Goal: Task Accomplishment & Management: Complete application form

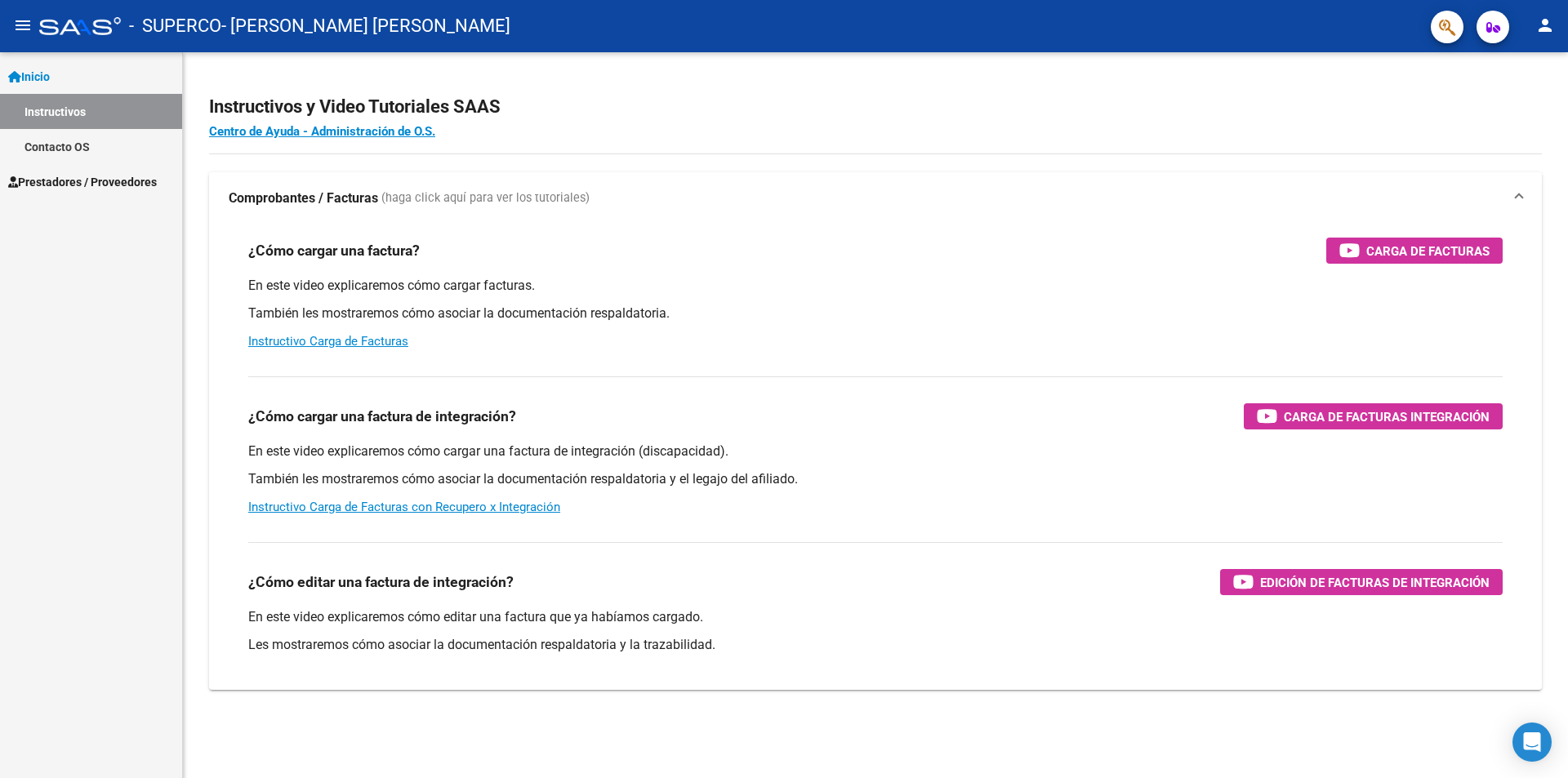
click at [96, 187] on span "Prestadores / Proveedores" at bounding box center [82, 182] width 149 height 18
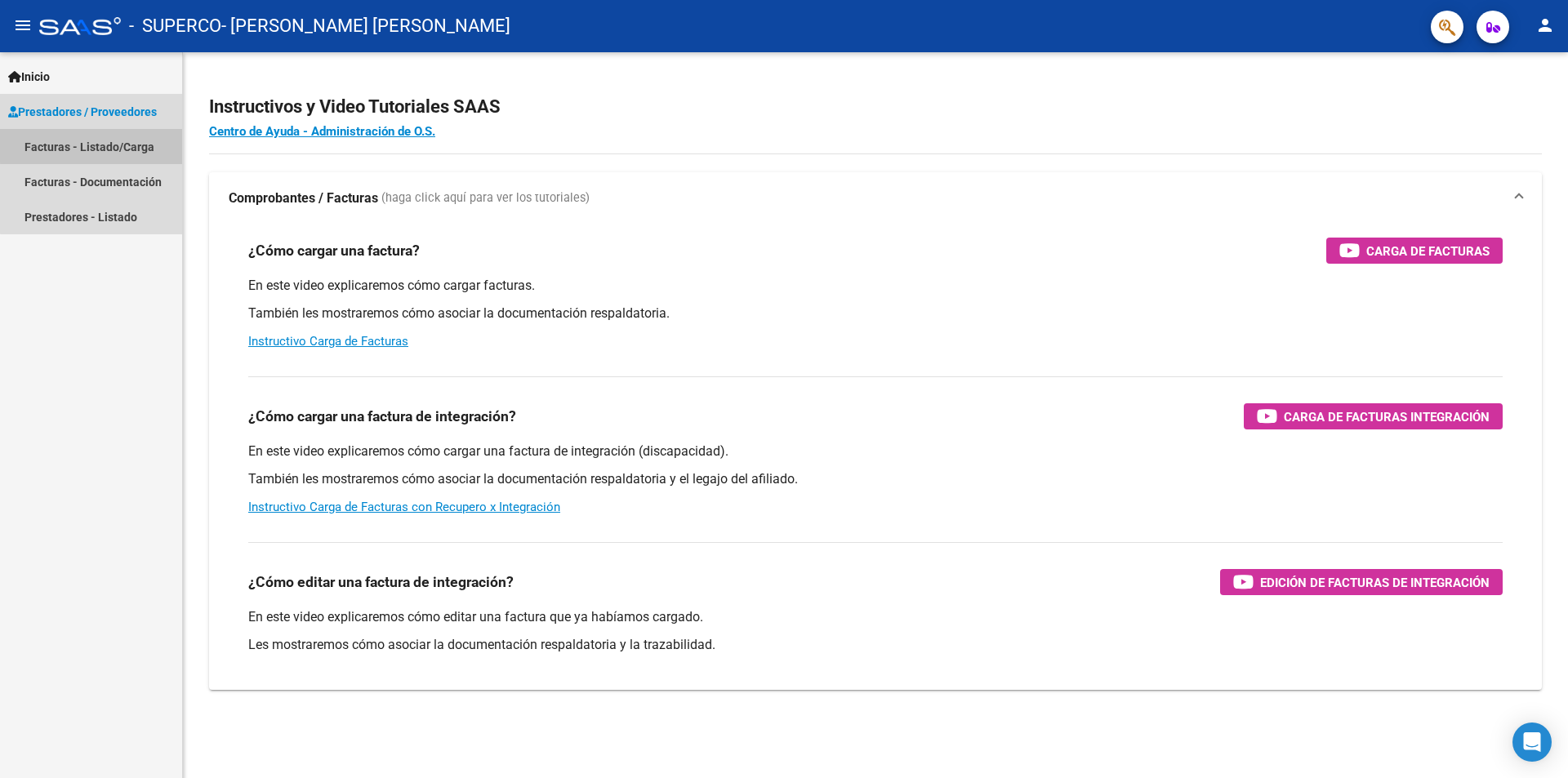
click at [109, 144] on link "Facturas - Listado/Carga" at bounding box center [91, 146] width 182 height 35
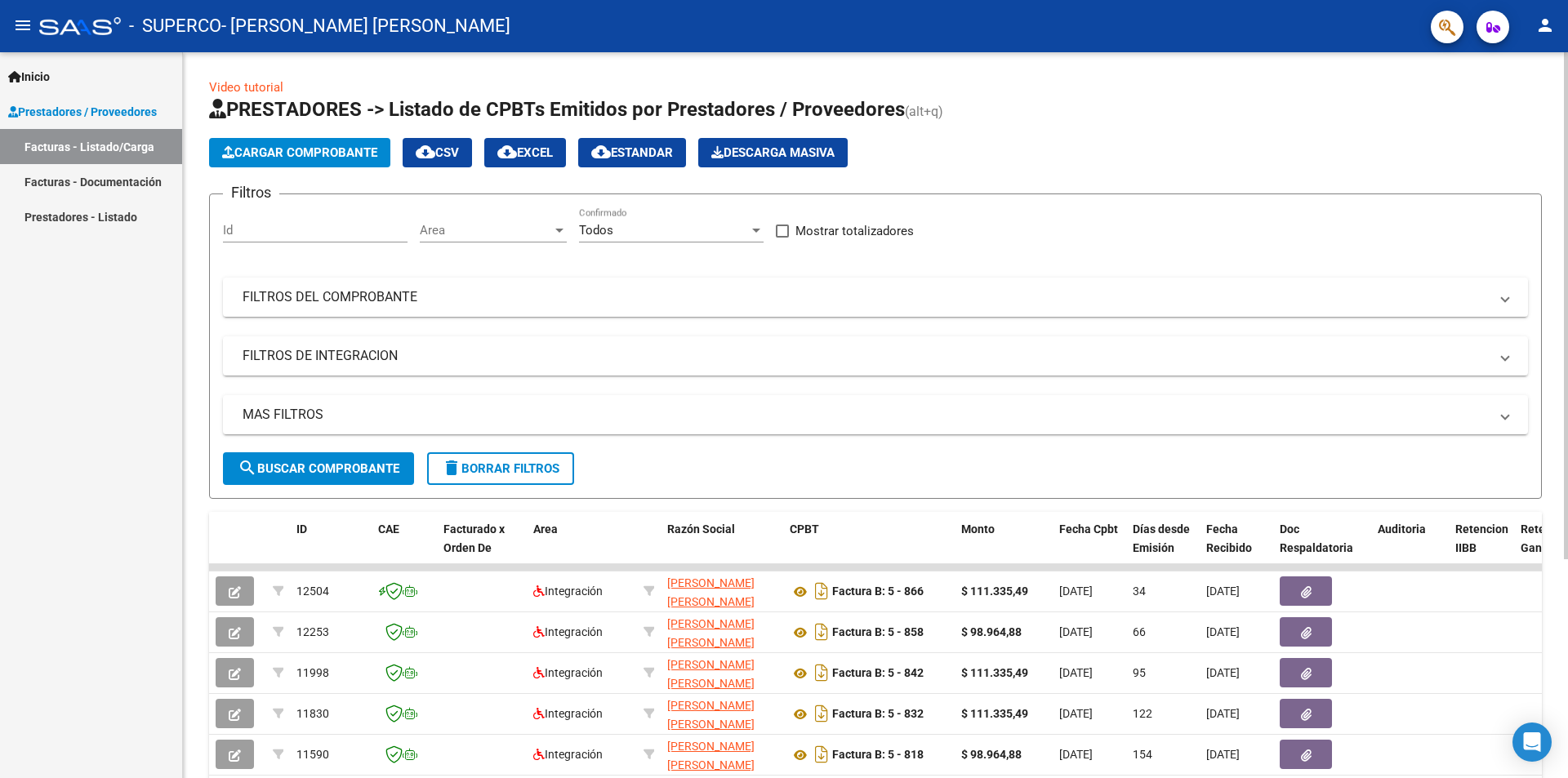
click at [316, 151] on span "Cargar Comprobante" at bounding box center [299, 152] width 155 height 14
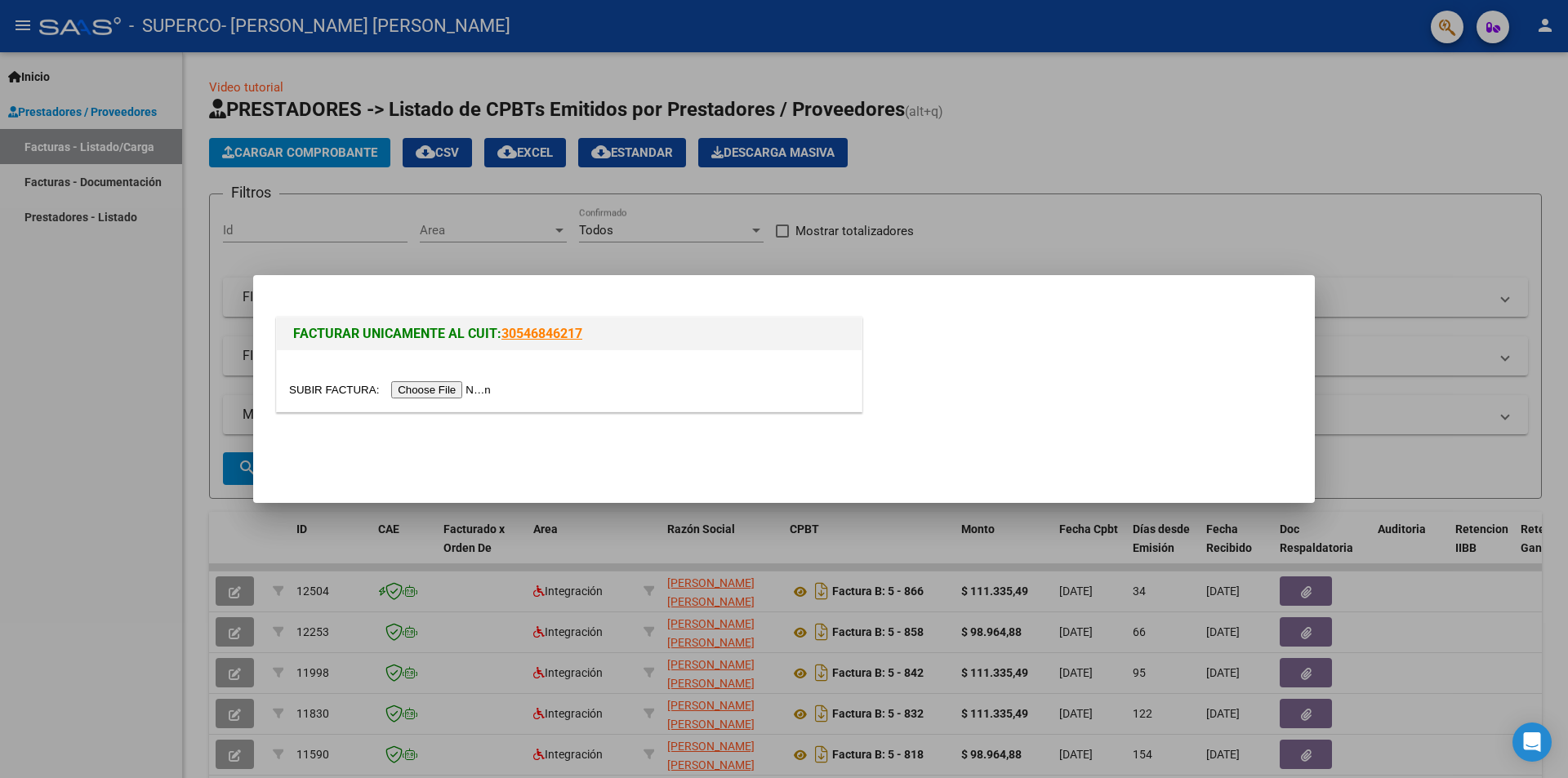
click at [436, 395] on input "file" at bounding box center [392, 389] width 206 height 17
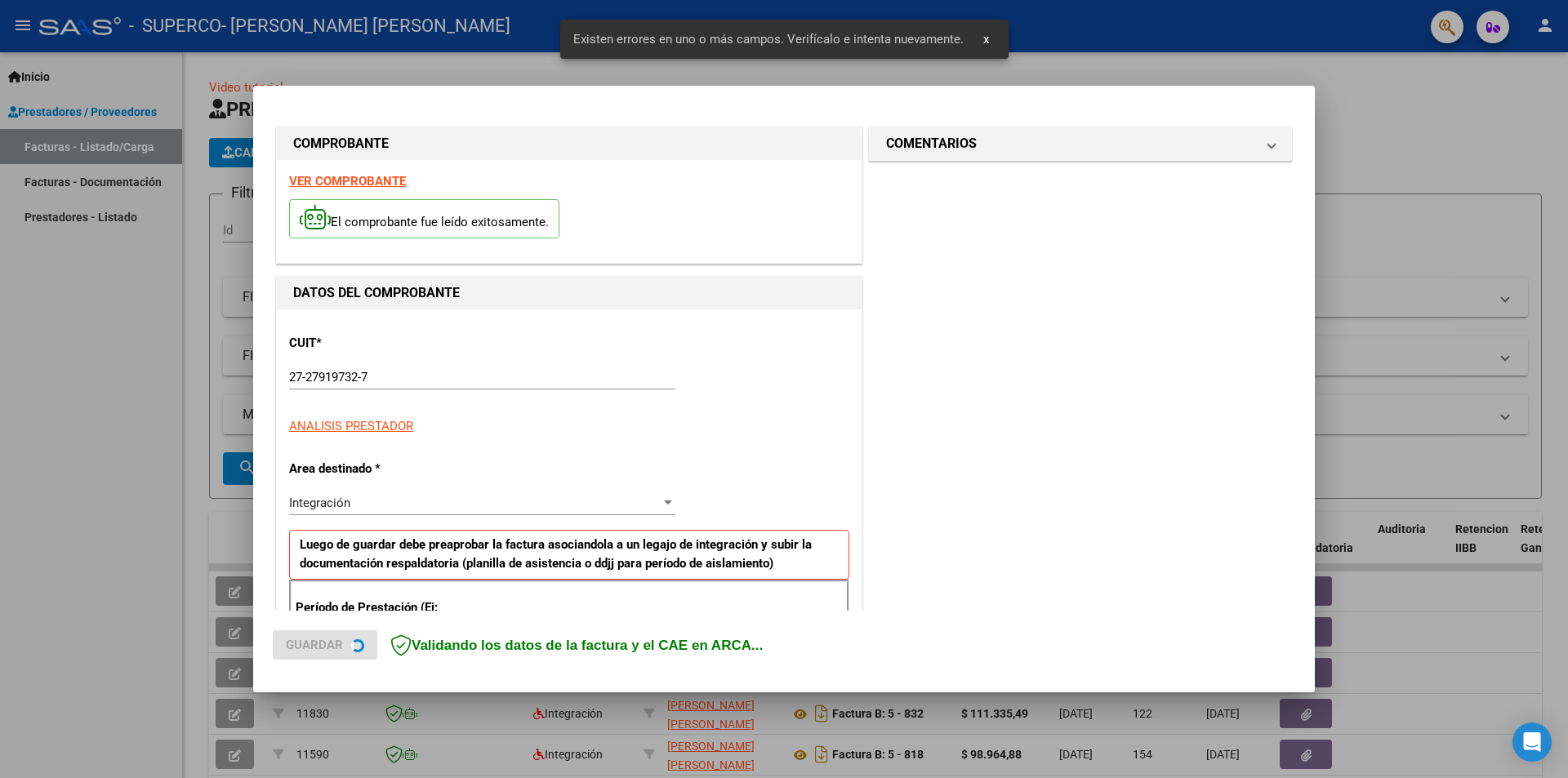
scroll to position [285, 0]
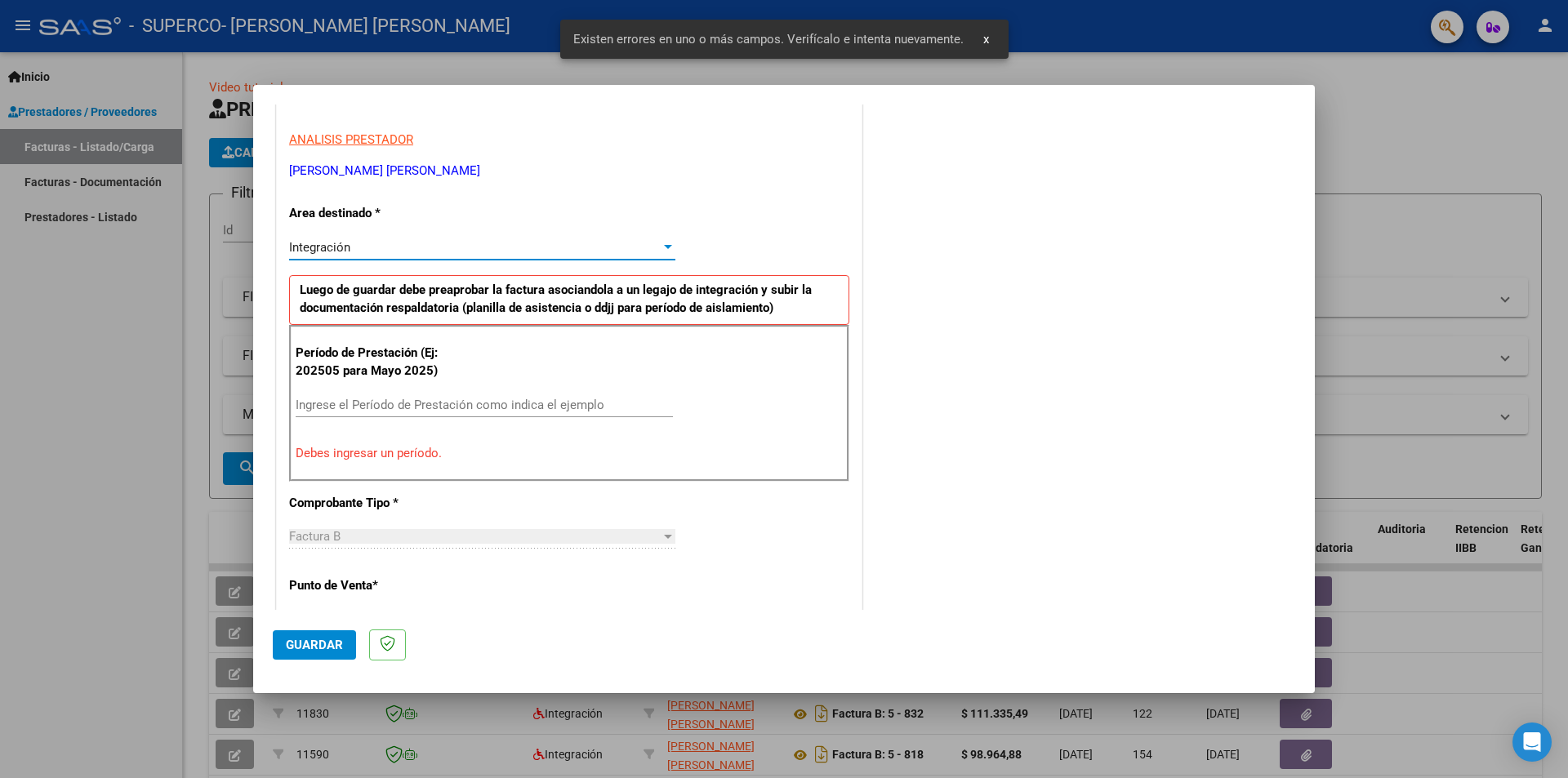
click at [664, 249] on div at bounding box center [668, 246] width 8 height 4
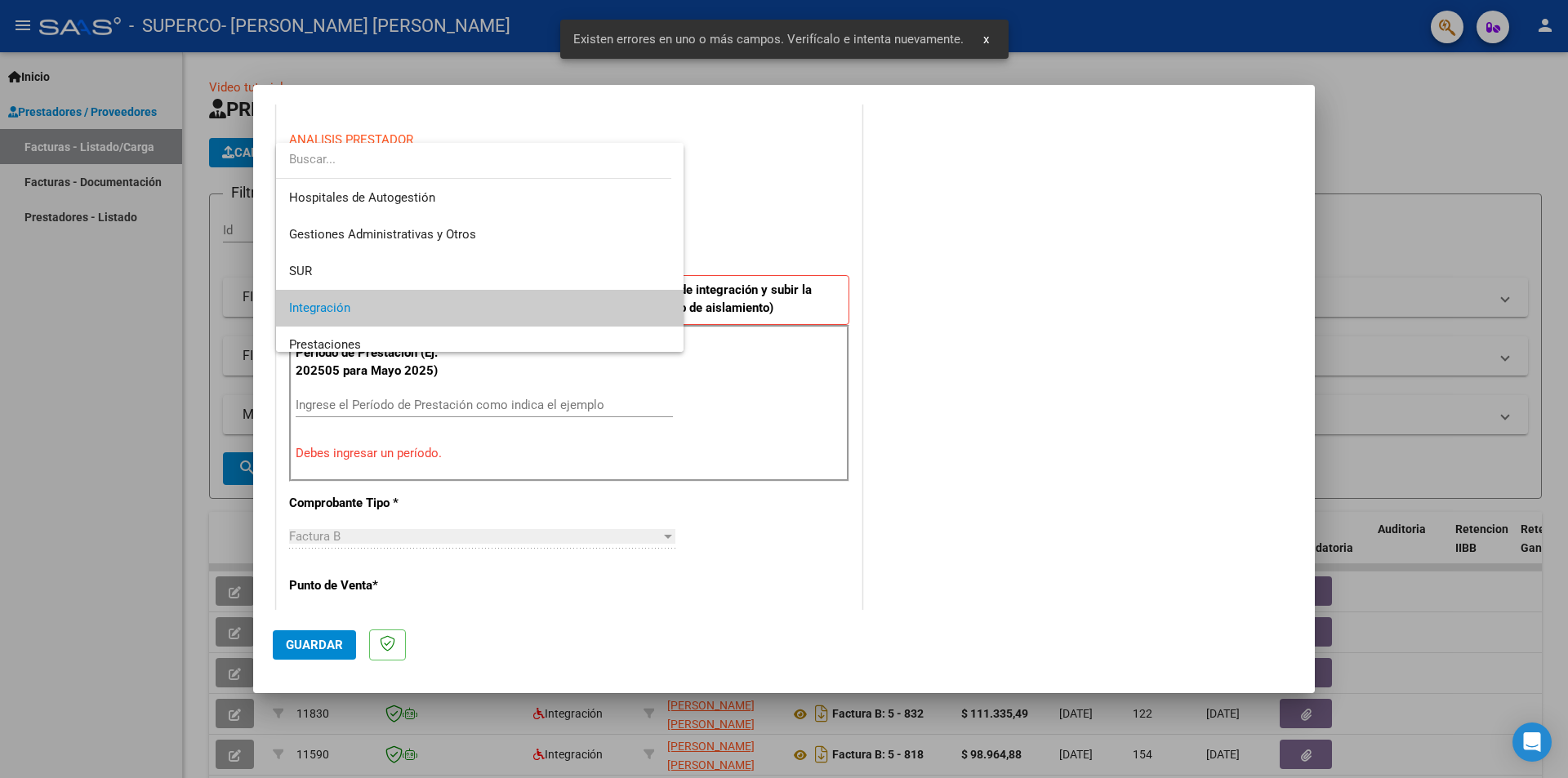
scroll to position [61, 0]
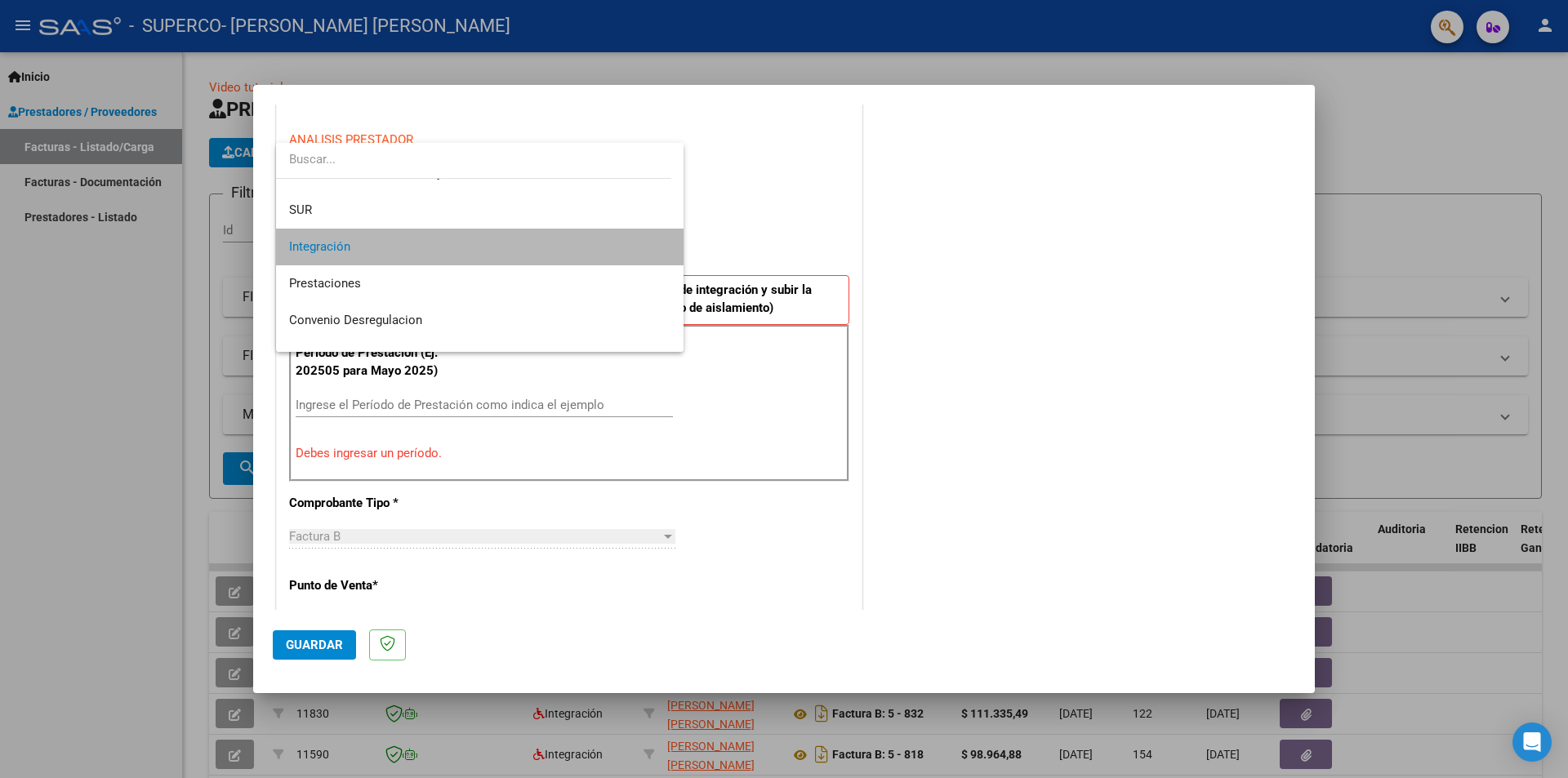
click at [660, 249] on mat-option "Integración" at bounding box center [480, 246] width 408 height 37
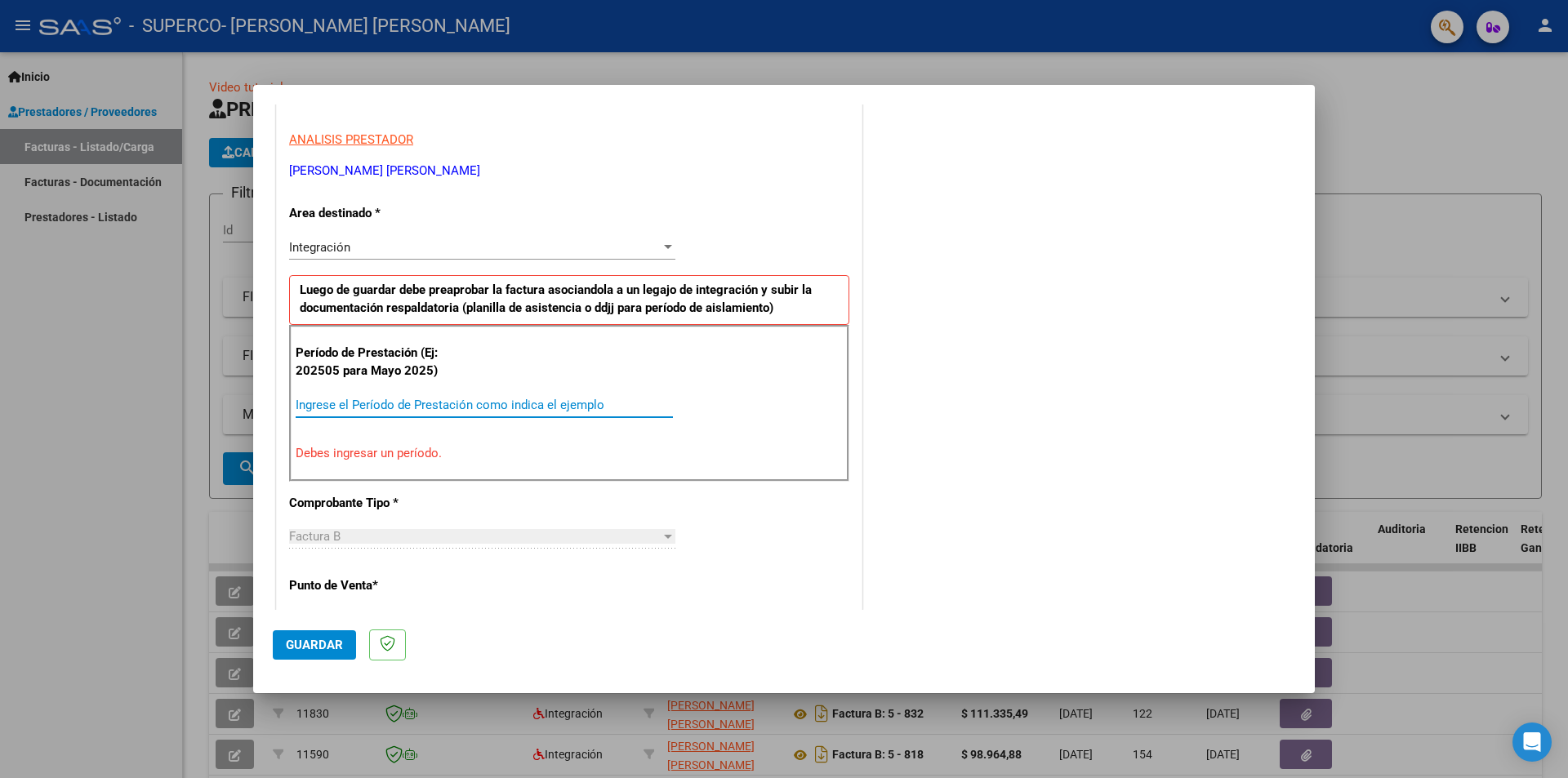
click at [544, 398] on input "Ingrese el Período de Prestación como indica el ejemplo" at bounding box center [484, 405] width 377 height 14
click at [604, 395] on div "202808 Ingrese el Período de Prestación como indica el ejemplo" at bounding box center [484, 404] width 377 height 24
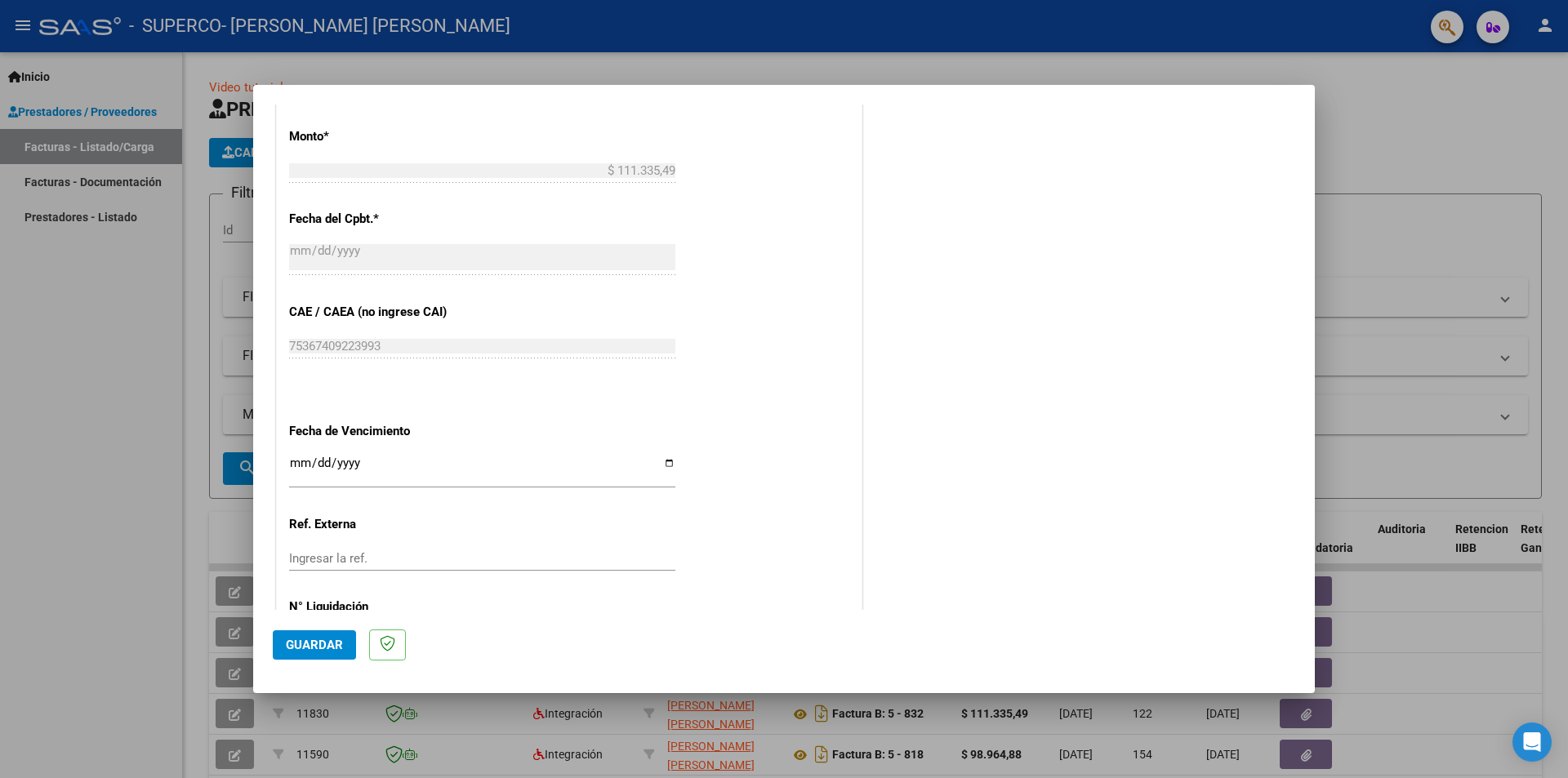
scroll to position [931, 0]
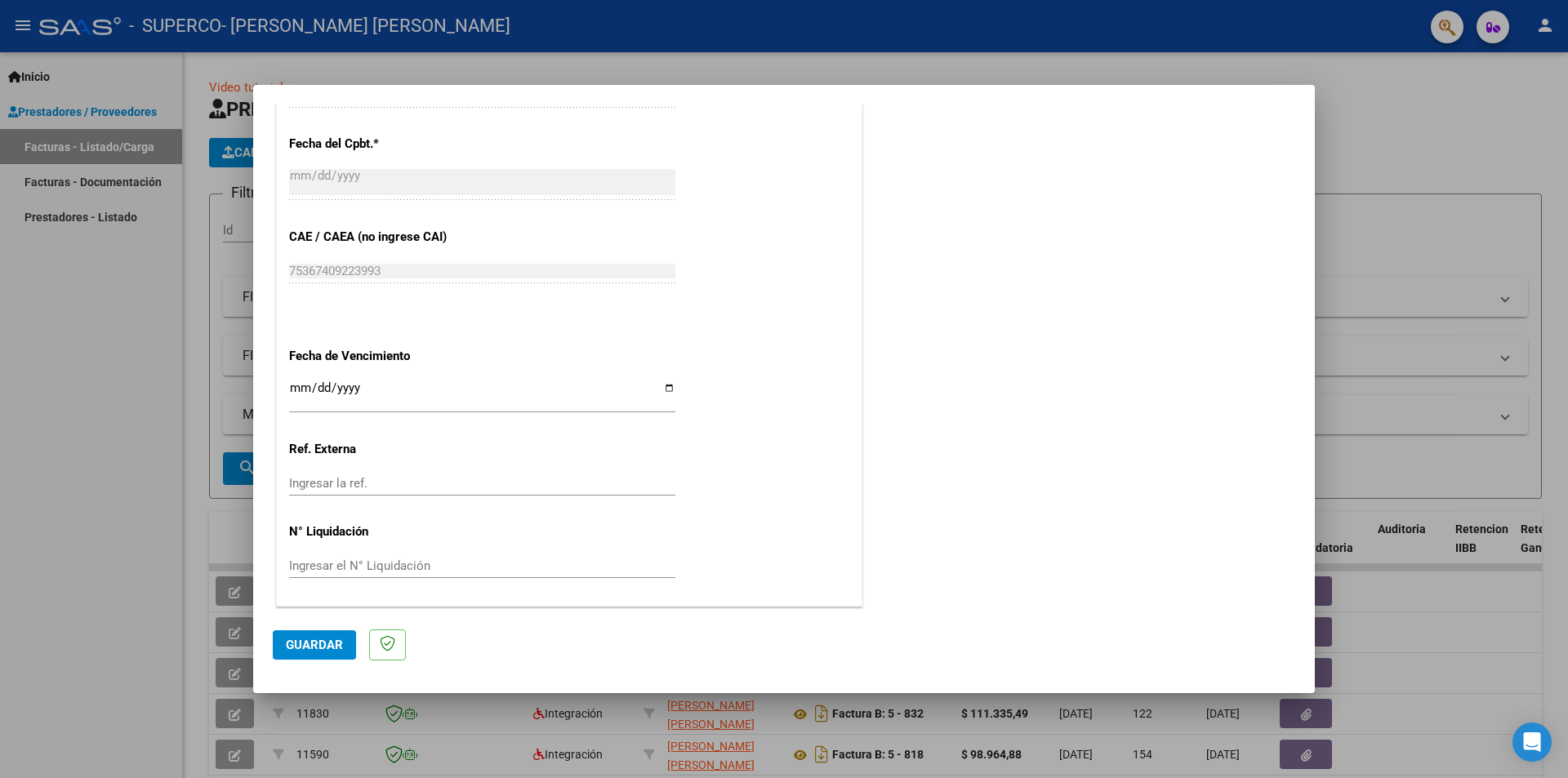
type input "202508"
click at [663, 390] on input "Ingresar la fecha" at bounding box center [481, 393] width 386 height 26
type input "[DATE]"
click at [427, 482] on input "Ingresar la ref." at bounding box center [481, 483] width 386 height 14
click at [301, 637] on span "Guardar" at bounding box center [315, 644] width 57 height 14
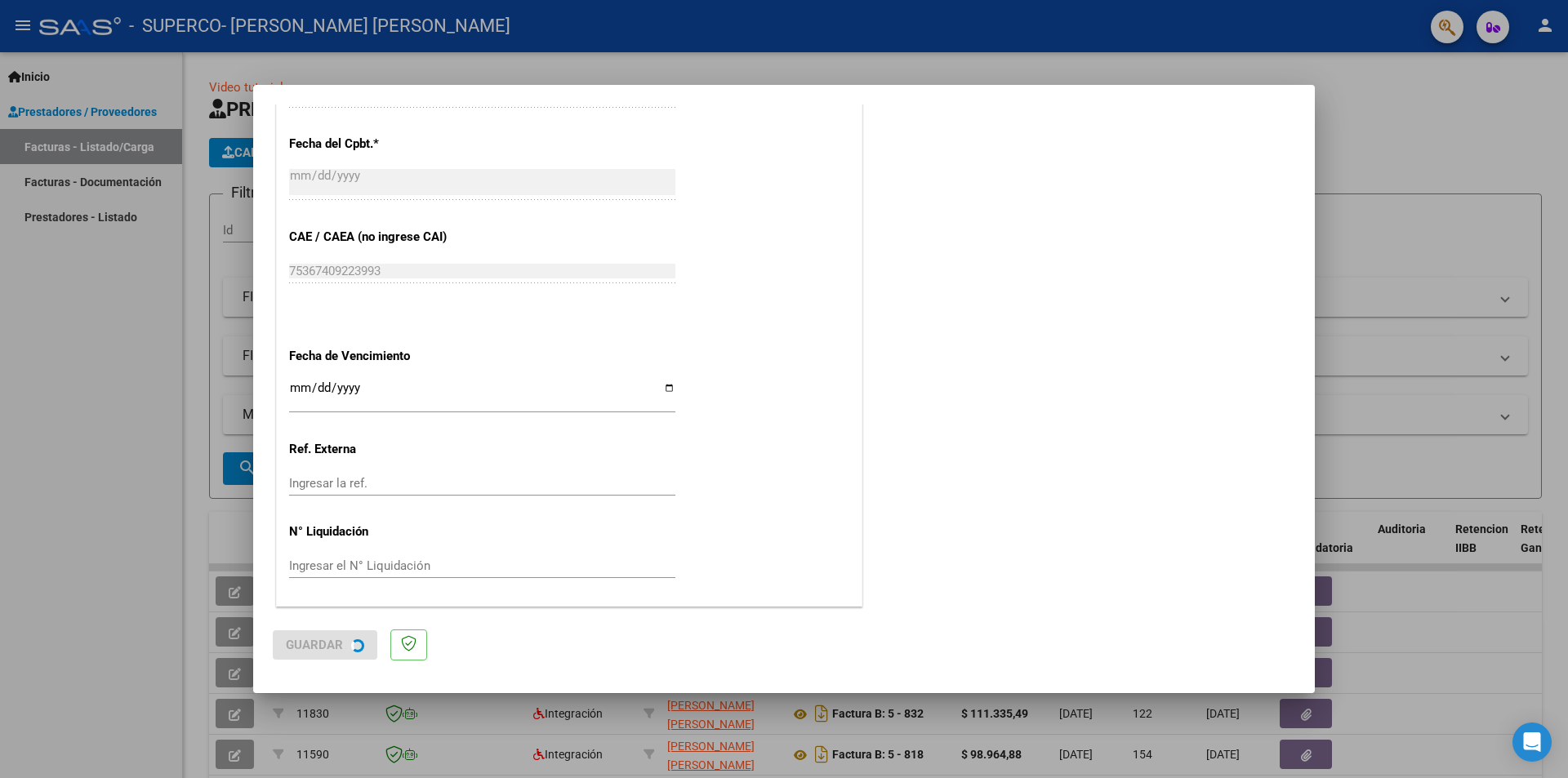
scroll to position [0, 0]
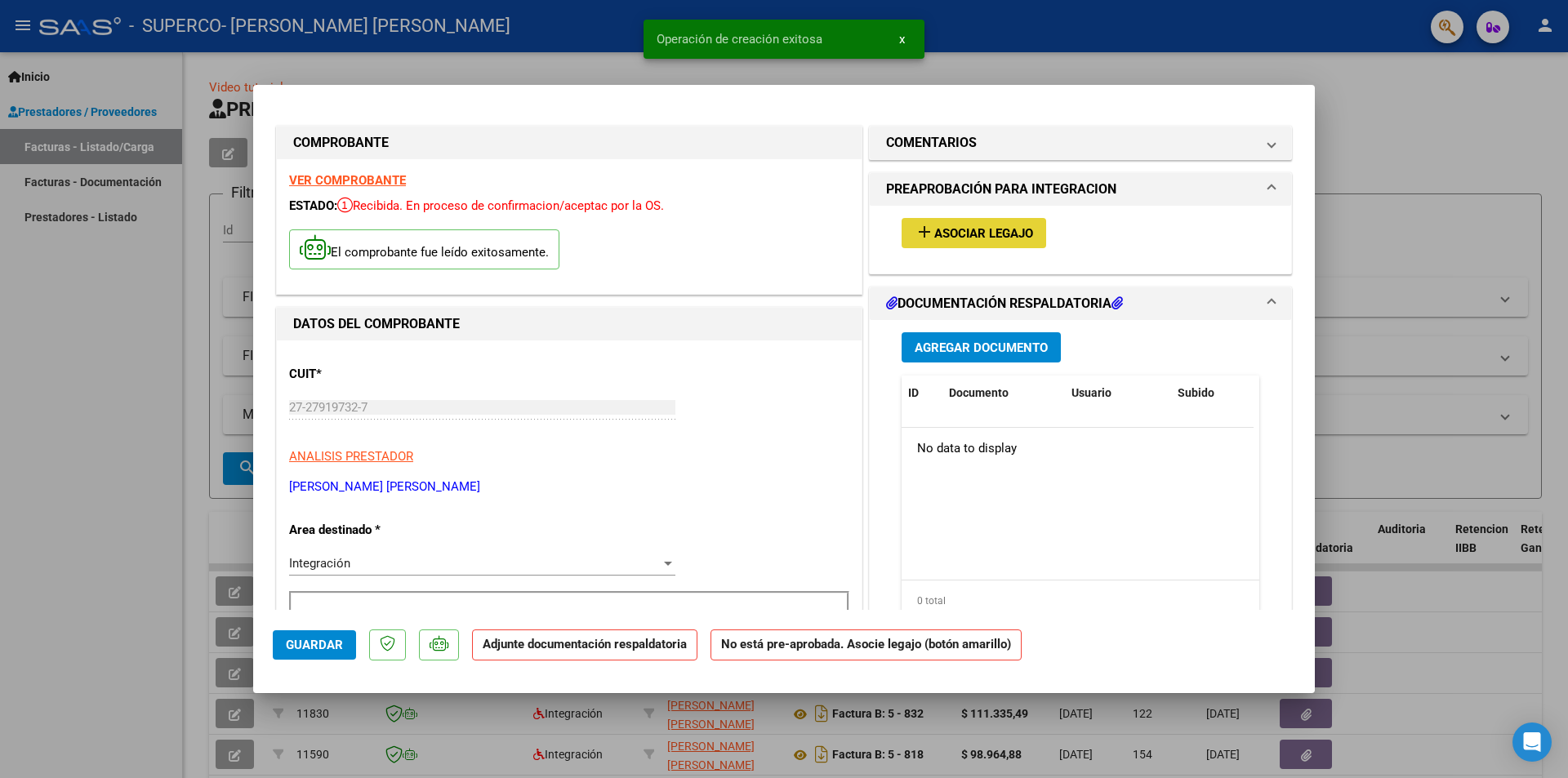
click at [986, 235] on span "Asociar Legajo" at bounding box center [983, 233] width 99 height 14
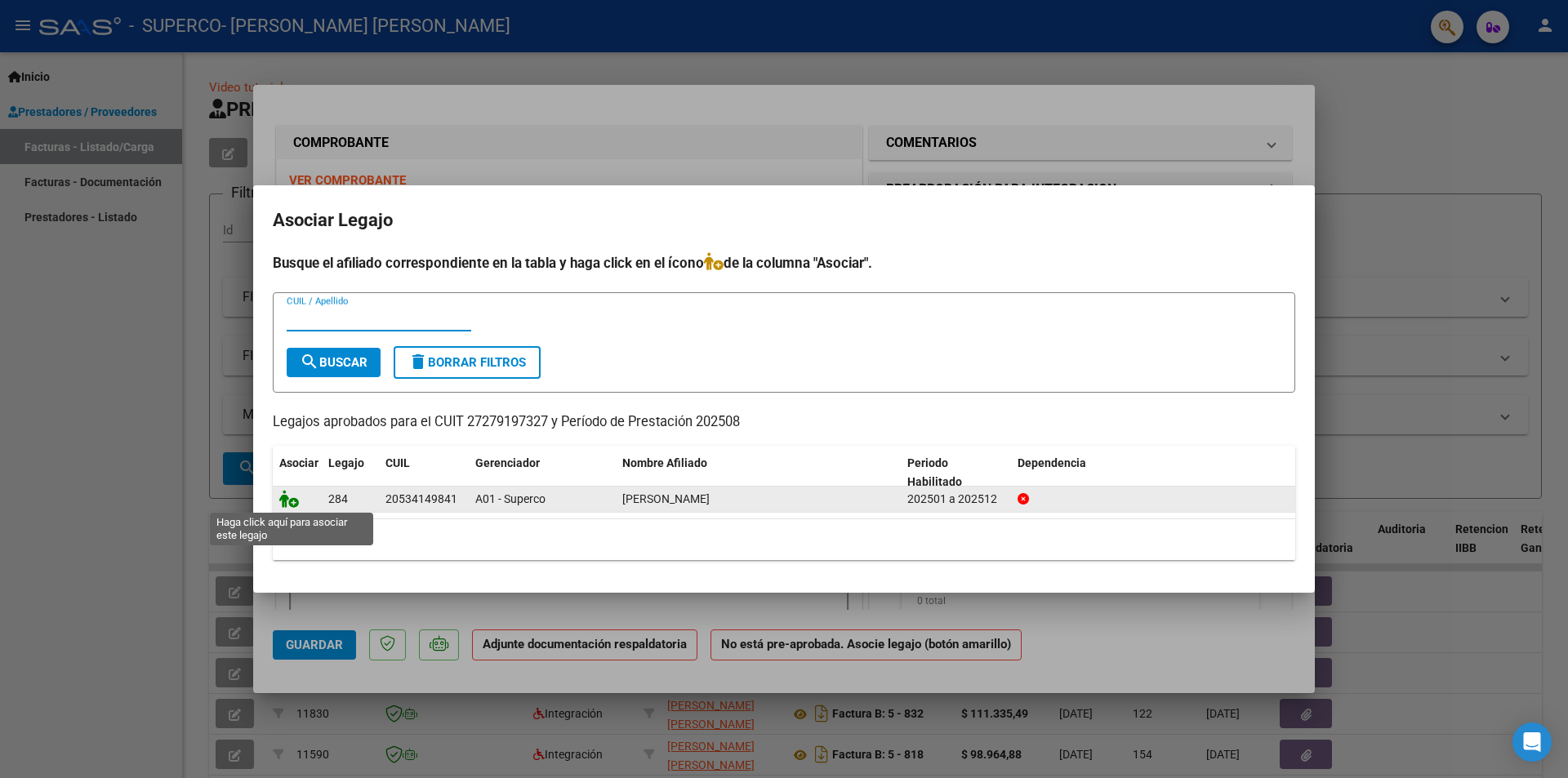
click at [291, 501] on icon at bounding box center [290, 499] width 20 height 18
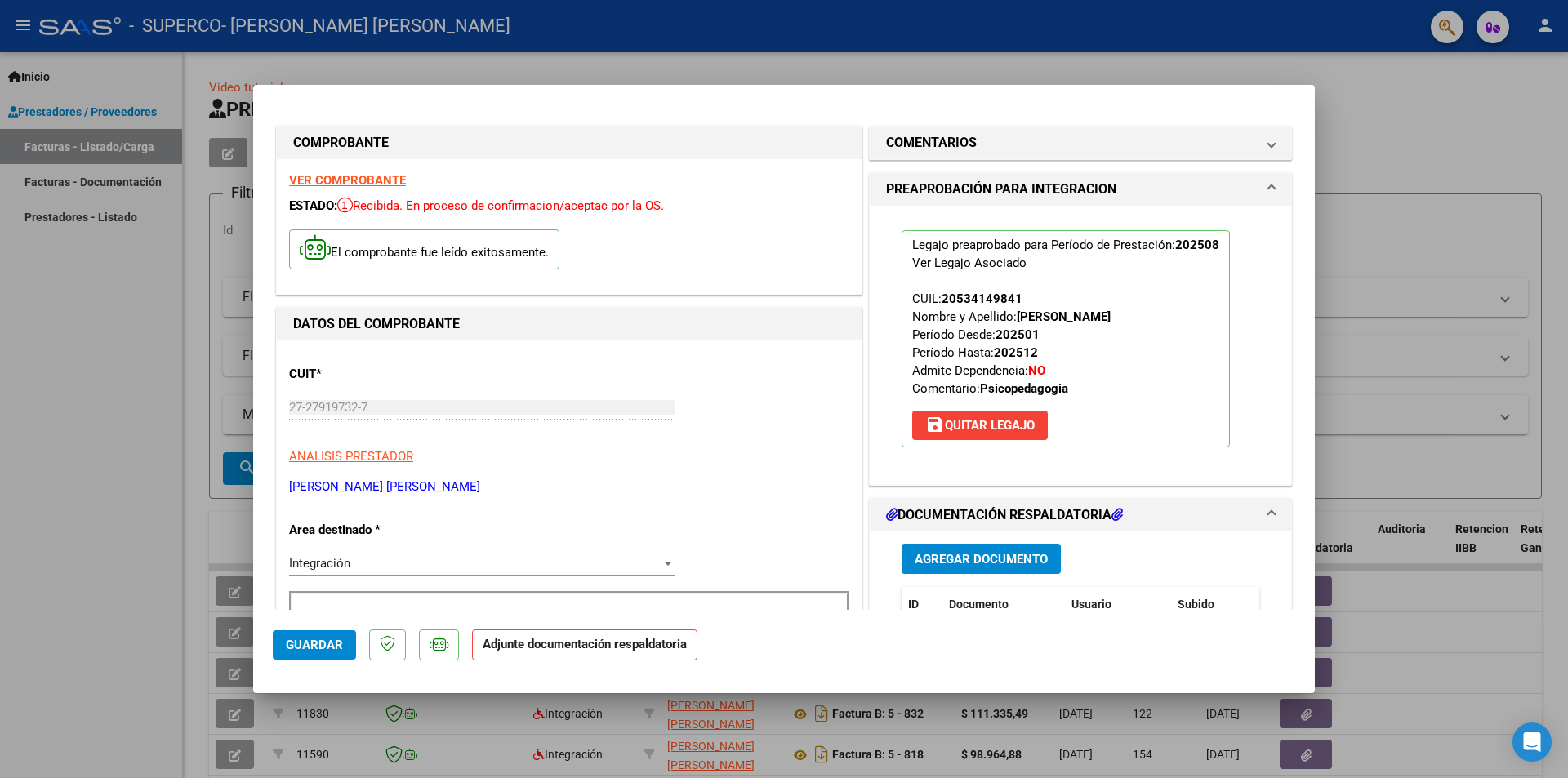
scroll to position [163, 0]
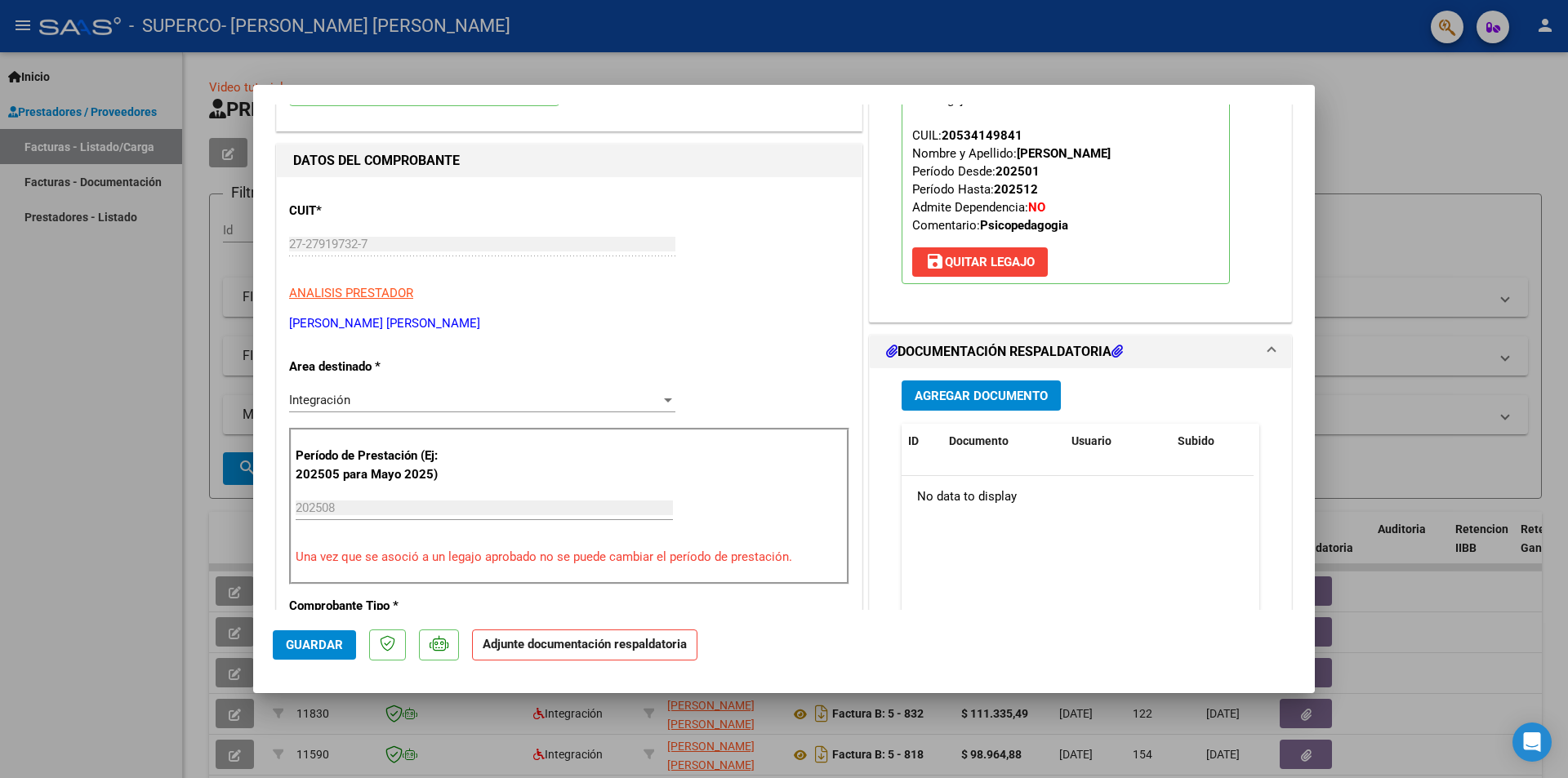
click at [1010, 391] on span "Agregar Documento" at bounding box center [981, 396] width 133 height 14
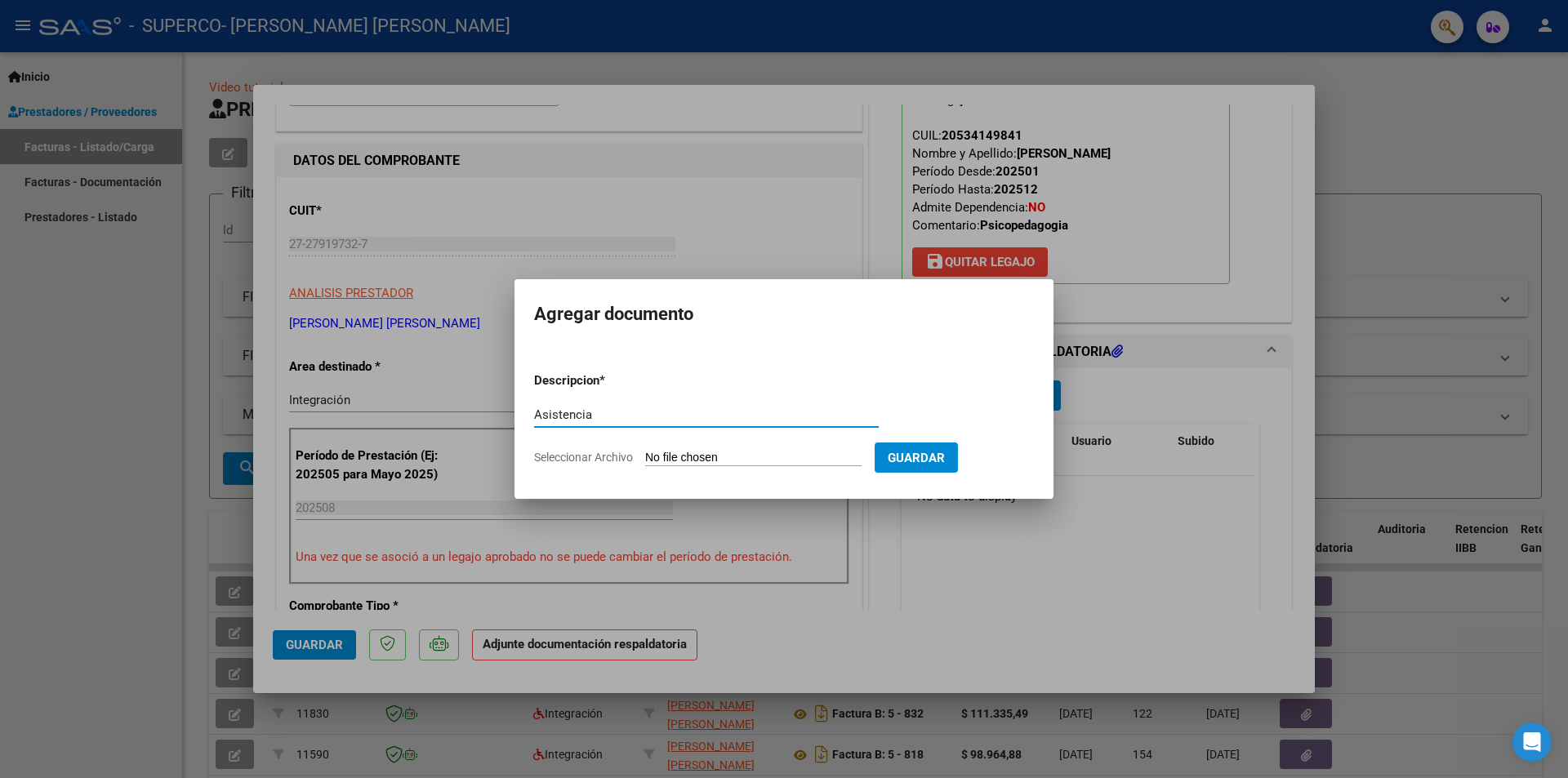
type input "Asistencia"
click at [688, 459] on input "Seleccionar Archivo" at bounding box center [753, 458] width 216 height 15
type input "C:\fakepath\Asistencia [PERSON_NAME].pdf"
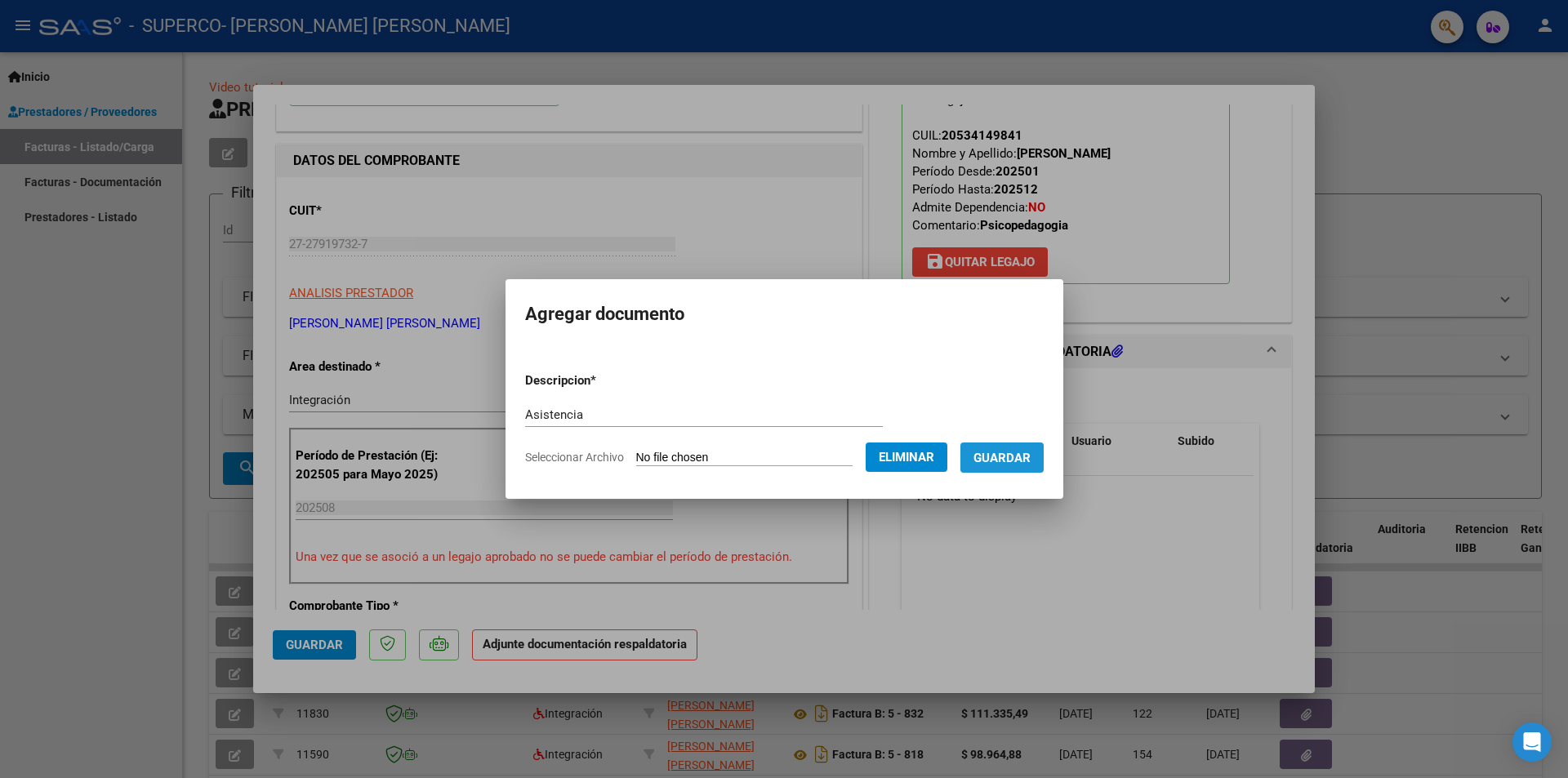
click at [1022, 461] on span "Guardar" at bounding box center [1002, 458] width 57 height 14
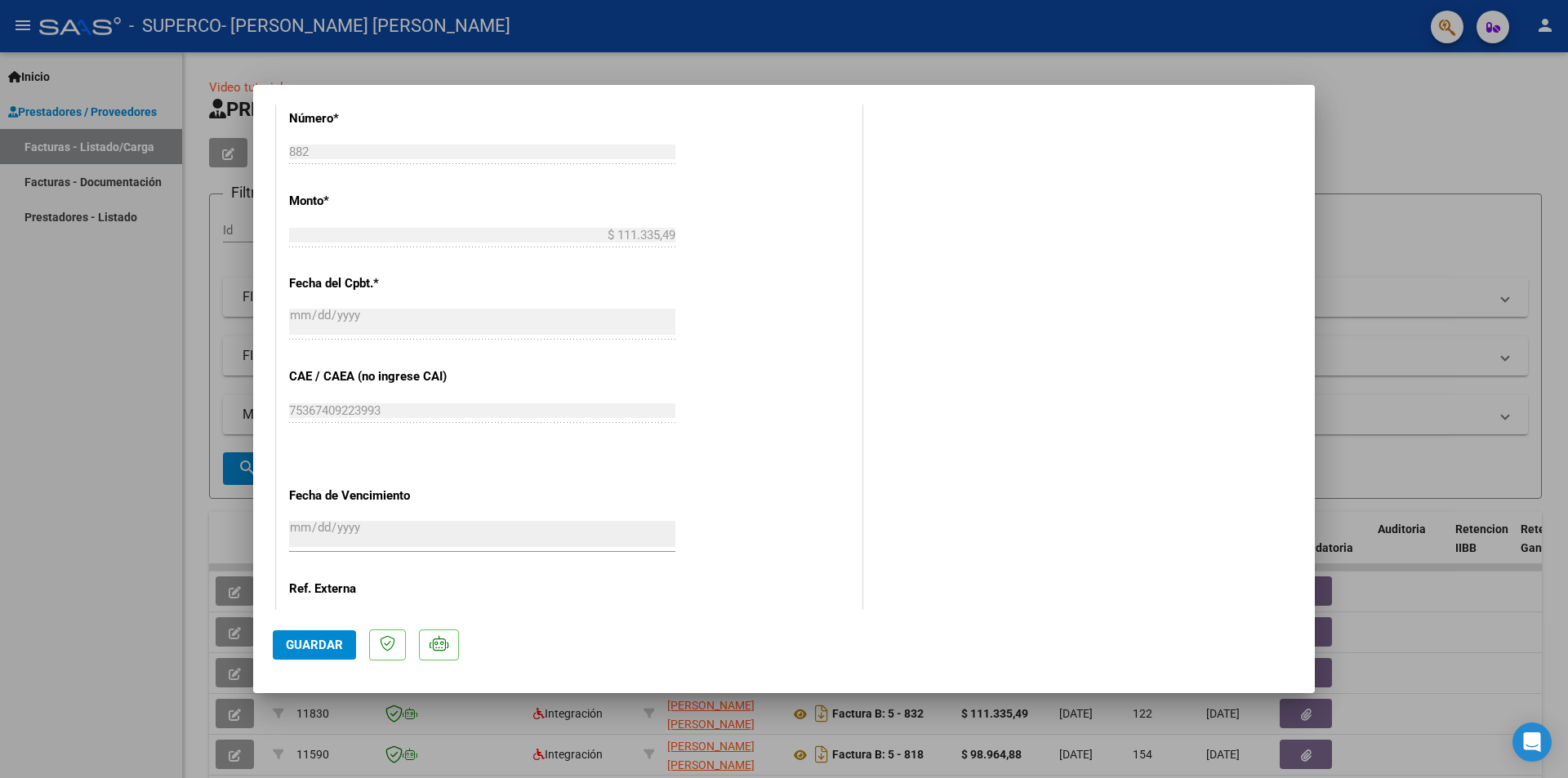
scroll to position [956, 0]
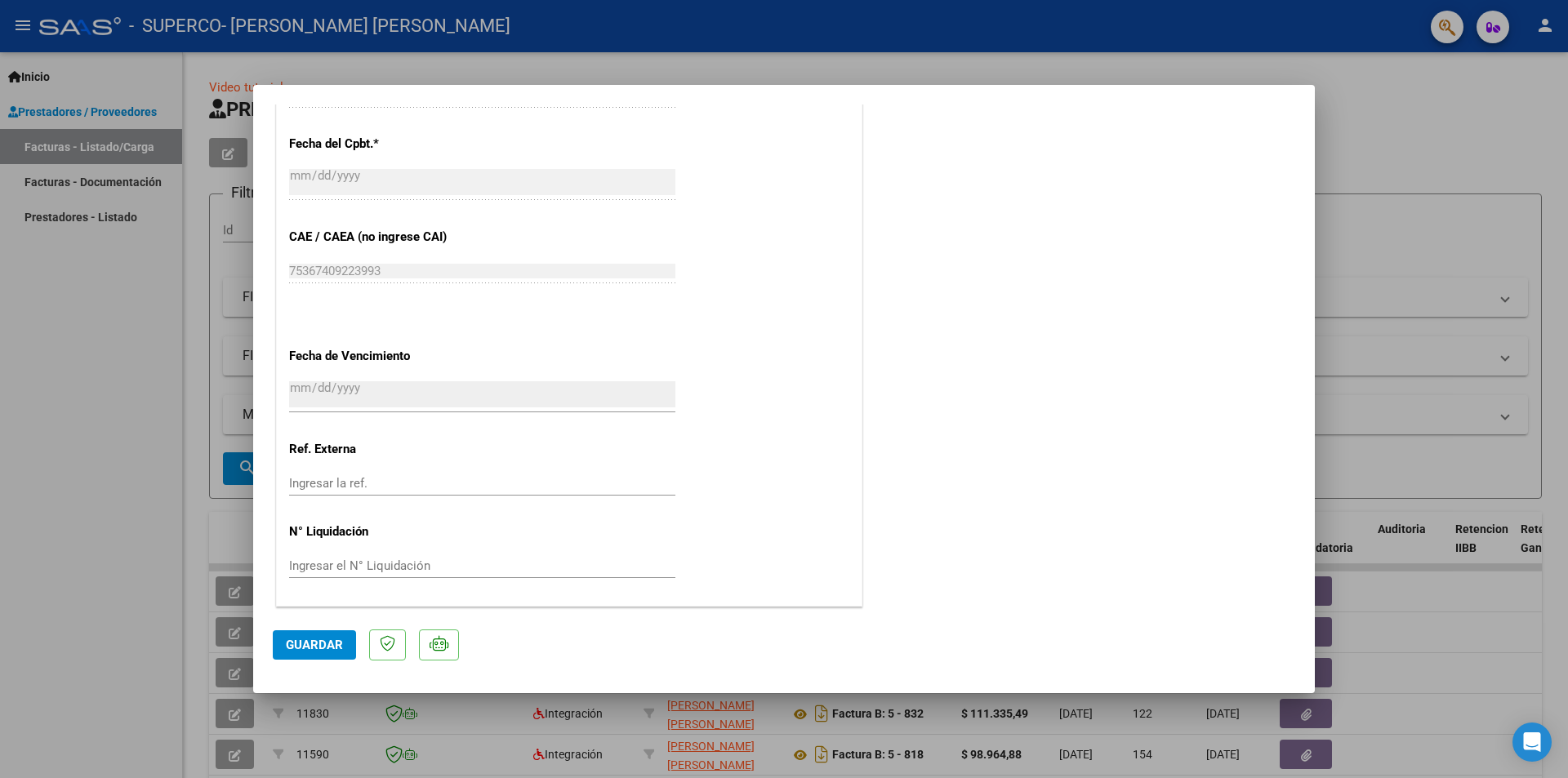
click at [323, 641] on span "Guardar" at bounding box center [315, 644] width 57 height 14
click at [1390, 214] on div at bounding box center [784, 389] width 1568 height 778
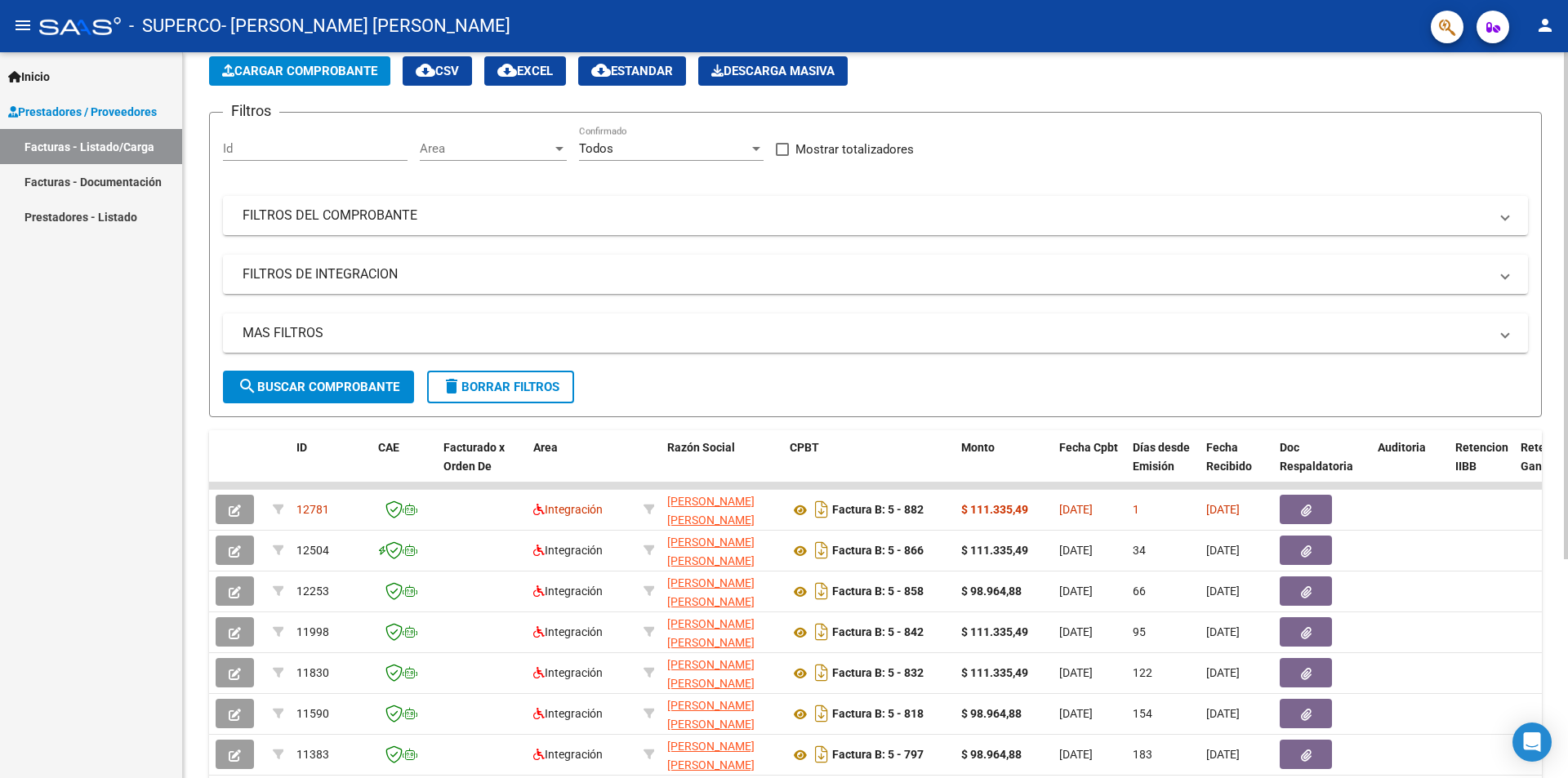
scroll to position [163, 0]
